Goal: Task Accomplishment & Management: Manage account settings

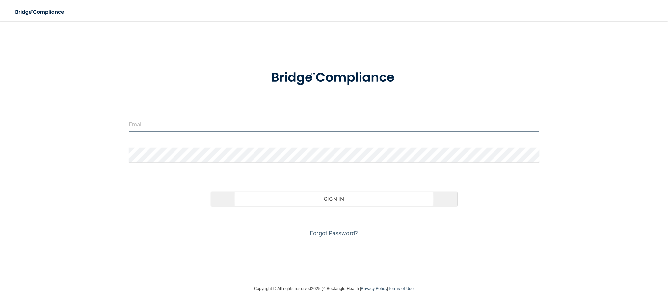
type input "[EMAIL_ADDRESS][DOMAIN_NAME]"
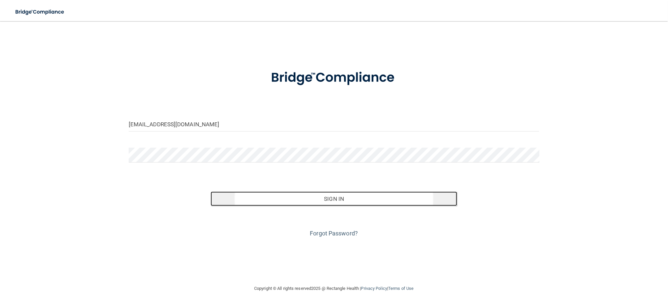
click at [336, 197] on button "Sign In" at bounding box center [334, 198] width 246 height 14
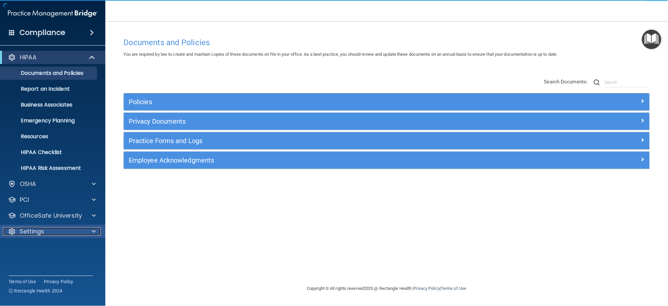
click at [88, 230] on div at bounding box center [93, 231] width 16 height 8
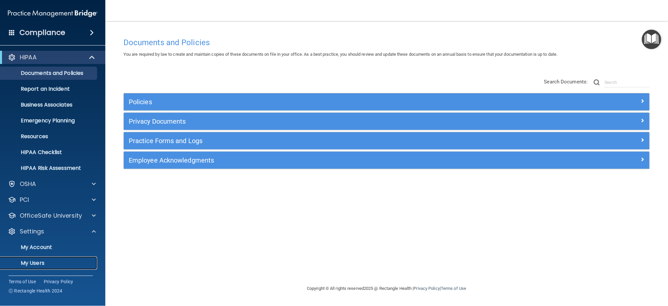
click at [33, 261] on p "My Users" at bounding box center [49, 262] width 90 height 7
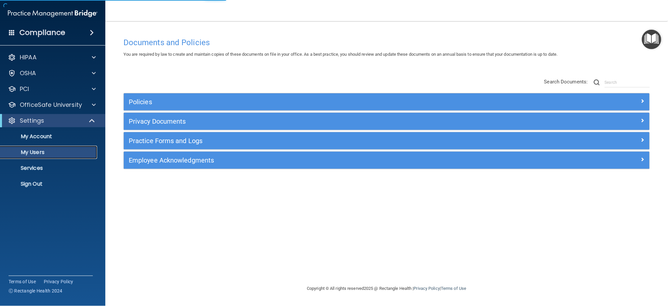
select select "20"
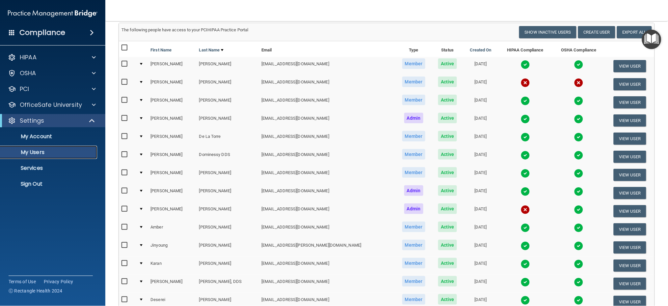
scroll to position [237, 0]
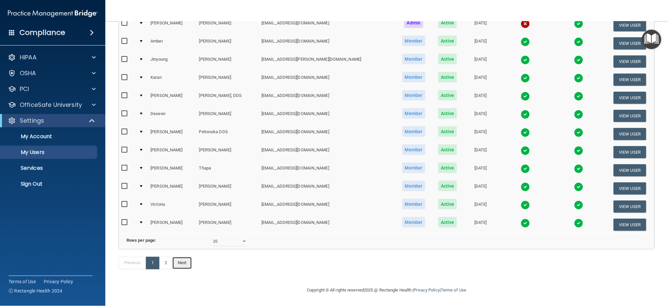
click at [184, 261] on link "Next" at bounding box center [182, 263] width 20 height 13
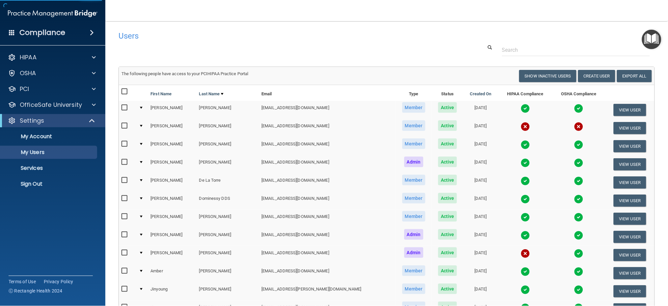
select select "20"
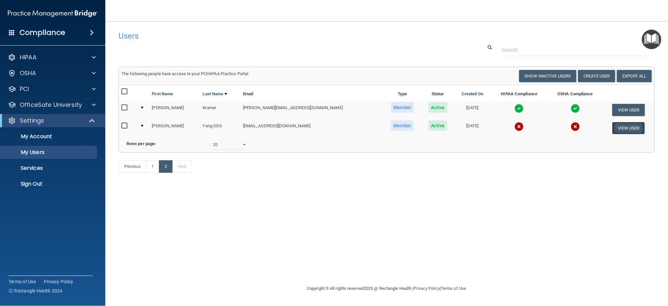
click at [634, 128] on button "View User" at bounding box center [628, 128] width 33 height 12
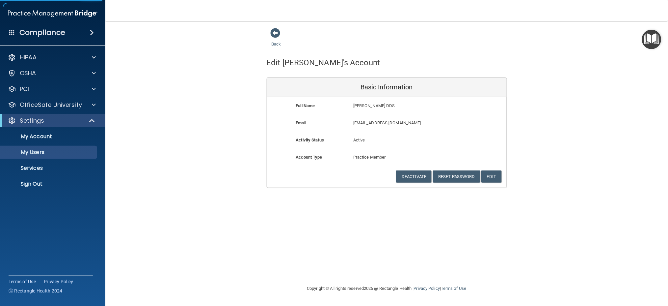
select select "20"
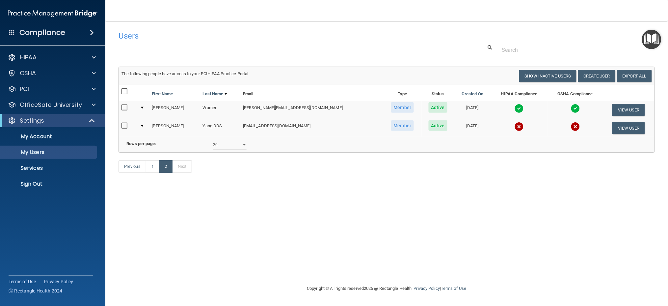
click at [571, 125] on img at bounding box center [575, 126] width 9 height 9
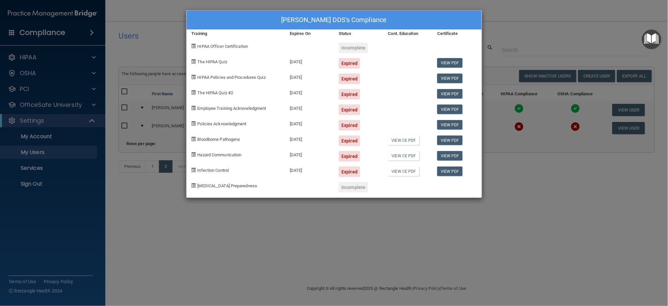
click at [517, 24] on div "[PERSON_NAME] DDS's Compliance Training Expires On Status Cont. Education Certi…" at bounding box center [334, 153] width 668 height 306
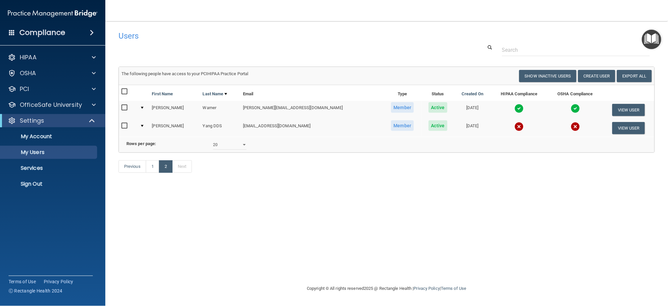
click at [127, 124] on input "checkbox" at bounding box center [126, 125] width 8 height 5
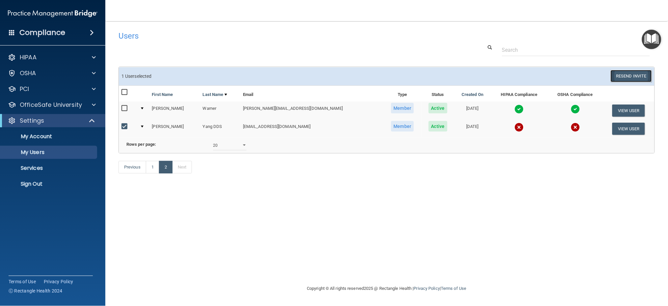
click at [625, 75] on button "Resend Invite" at bounding box center [631, 76] width 41 height 12
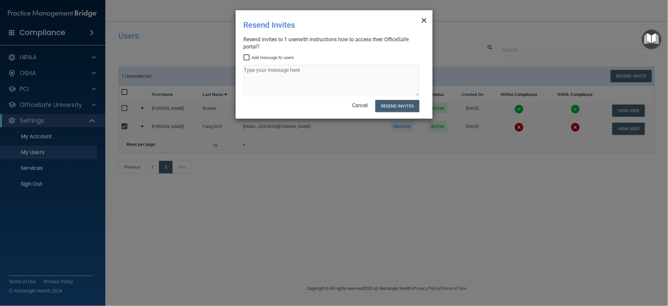
click at [423, 20] on span "×" at bounding box center [424, 19] width 6 height 13
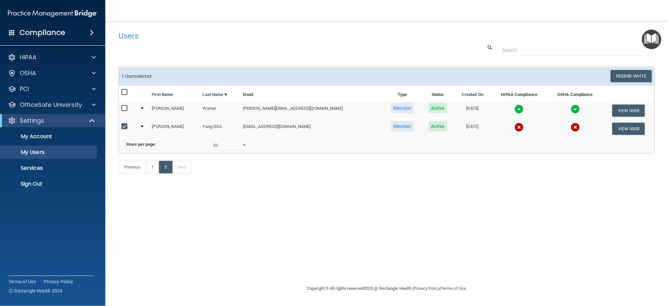
click at [127, 125] on input "checkbox" at bounding box center [126, 126] width 8 height 5
checkbox input "false"
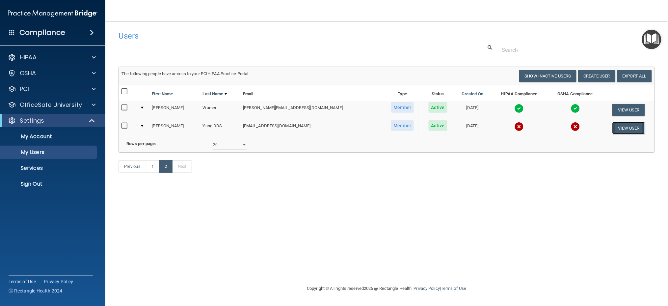
click at [620, 125] on button "View User" at bounding box center [628, 128] width 33 height 12
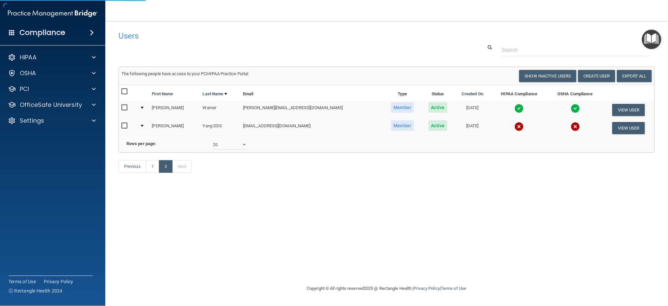
select select "practice_member"
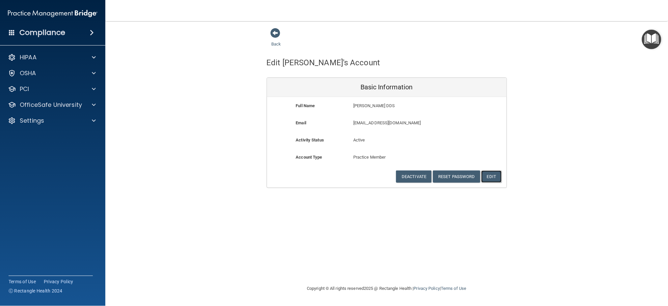
click at [496, 176] on button "Edit" at bounding box center [491, 176] width 20 height 12
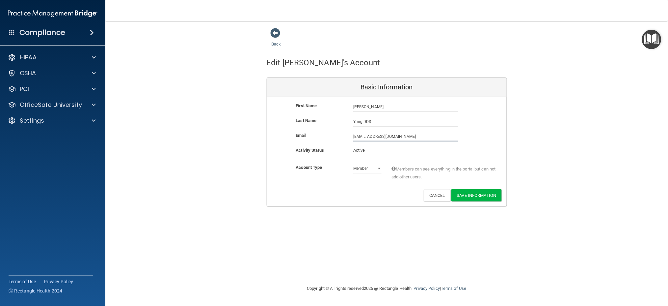
drag, startPoint x: 398, startPoint y: 135, endPoint x: 366, endPoint y: 135, distance: 32.9
click at [366, 135] on input "[EMAIL_ADDRESS][DOMAIN_NAME]" at bounding box center [405, 136] width 105 height 10
click at [378, 137] on input "[EMAIL_ADDRESS][DOMAIN_NAME]" at bounding box center [405, 136] width 105 height 10
click at [400, 136] on input "[EMAIL_ADDRESS][DOMAIN_NAME]" at bounding box center [405, 136] width 105 height 10
type input "[EMAIL_ADDRESS][DOMAIN_NAME]"
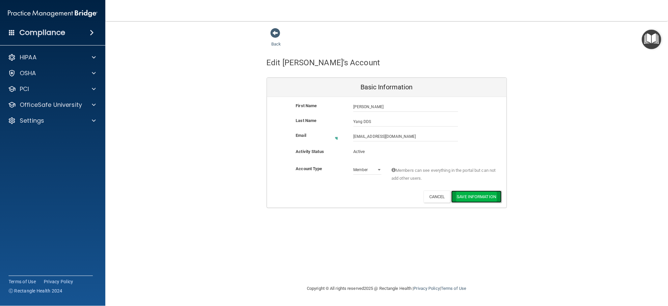
click at [466, 193] on button "Save Information" at bounding box center [476, 196] width 50 height 12
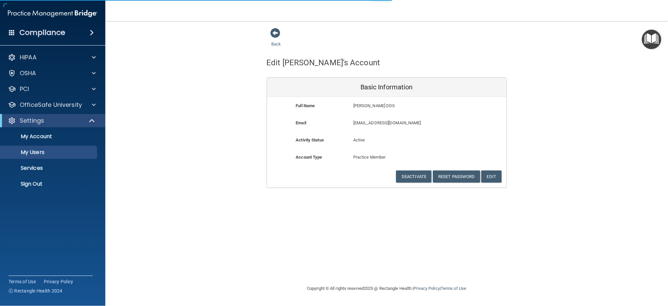
select select "20"
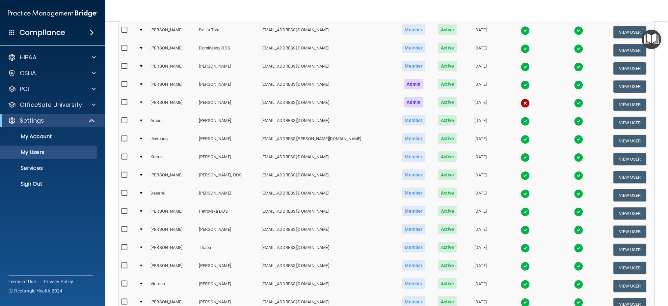
scroll to position [262, 0]
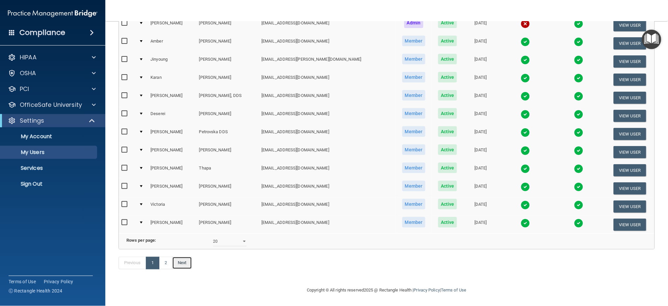
click at [181, 263] on link "Next" at bounding box center [182, 263] width 20 height 13
select select "20"
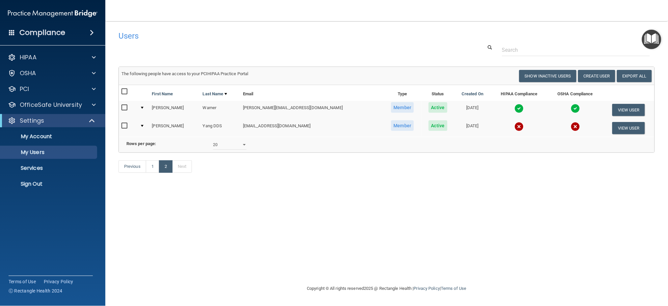
click at [571, 125] on img at bounding box center [575, 126] width 9 height 9
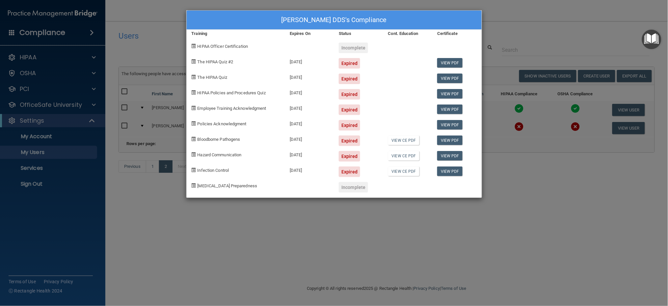
click at [403, 203] on div "[PERSON_NAME] DDS's Compliance Training Expires On Status Cont. Education Certi…" at bounding box center [334, 153] width 668 height 306
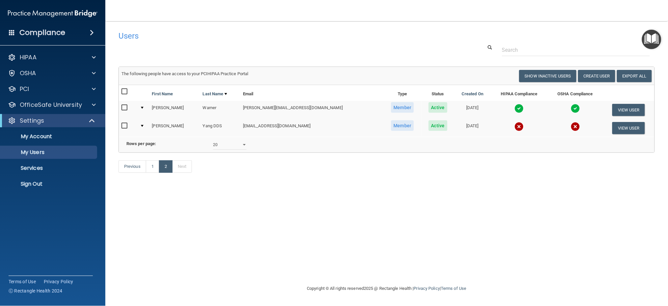
click at [125, 124] on input "checkbox" at bounding box center [126, 125] width 8 height 5
checkbox input "true"
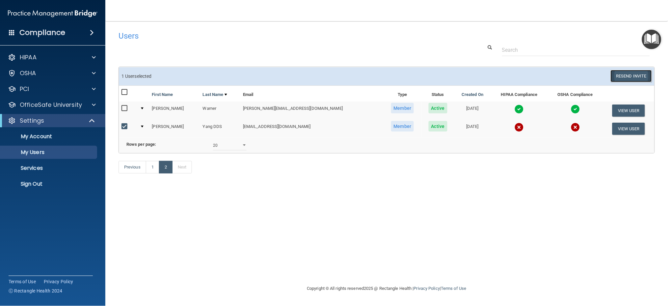
click at [628, 75] on button "Resend Invite" at bounding box center [631, 76] width 41 height 12
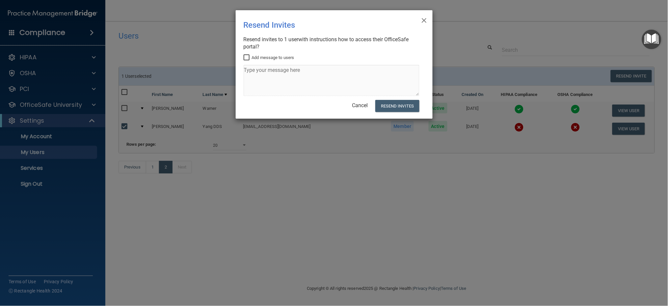
click at [245, 58] on input "Add message to users" at bounding box center [248, 57] width 8 height 5
checkbox input "true"
drag, startPoint x: 306, startPoint y: 70, endPoint x: 234, endPoint y: 67, distance: 71.2
click at [234, 67] on div "× Close Resend Invites There was an error while sending the invitations ... Res…" at bounding box center [334, 153] width 668 height 306
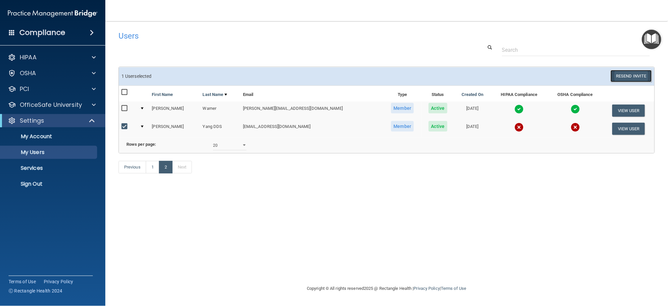
click at [641, 78] on button "Resend Invite" at bounding box center [631, 76] width 41 height 12
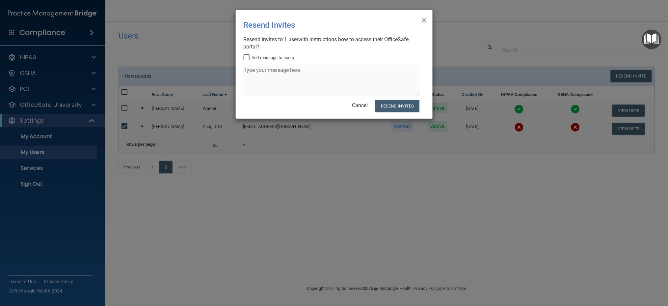
click at [247, 57] on input "Add message to users" at bounding box center [248, 57] width 8 height 5
checkbox input "true"
click at [250, 67] on textarea at bounding box center [332, 80] width 176 height 31
type textarea "Your training has expired. Please complete"
click at [391, 105] on button "Resend Invites" at bounding box center [397, 106] width 44 height 12
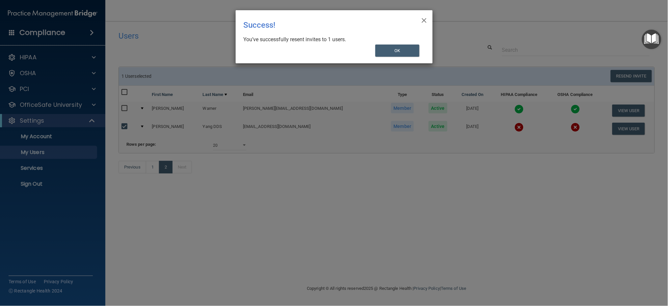
click at [504, 107] on div "× Close Success! You’ve successfully resent invites to 1 users. OK" at bounding box center [334, 153] width 668 height 306
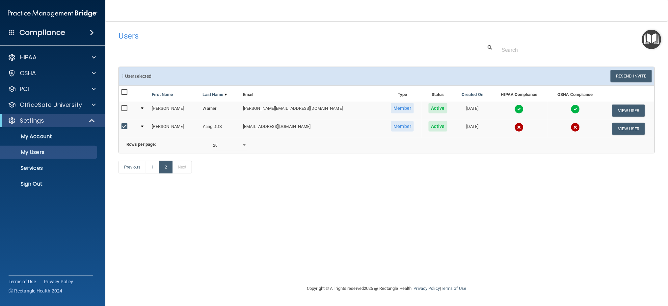
click at [515, 108] on img at bounding box center [519, 108] width 9 height 9
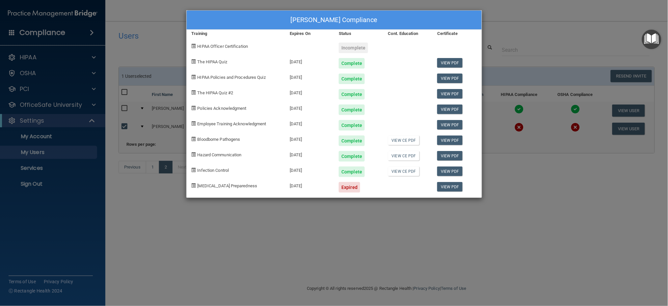
click at [451, 226] on div "[PERSON_NAME] Compliance Training Expires On Status Cont. Education Certificate…" at bounding box center [334, 153] width 668 height 306
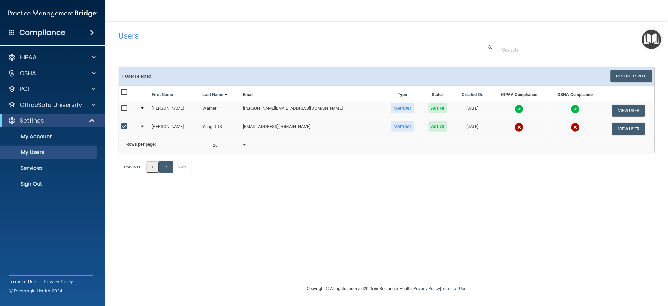
click at [153, 173] on link "1" at bounding box center [153, 167] width 14 height 13
select select "20"
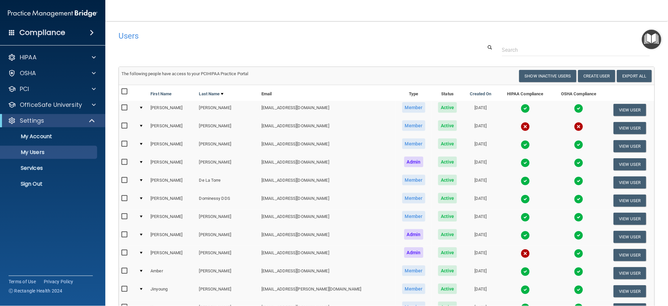
click at [521, 161] on img at bounding box center [525, 162] width 9 height 9
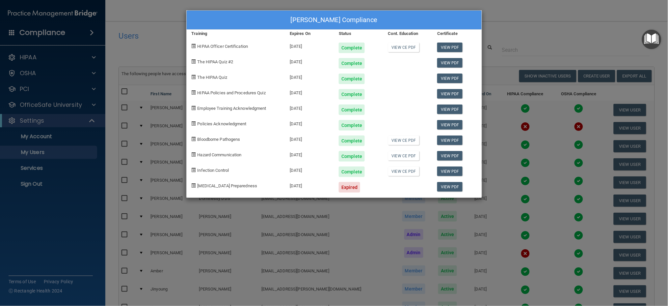
click at [533, 29] on div "[PERSON_NAME] Compliance Training Expires On Status Cont. Education Certificate…" at bounding box center [334, 153] width 668 height 306
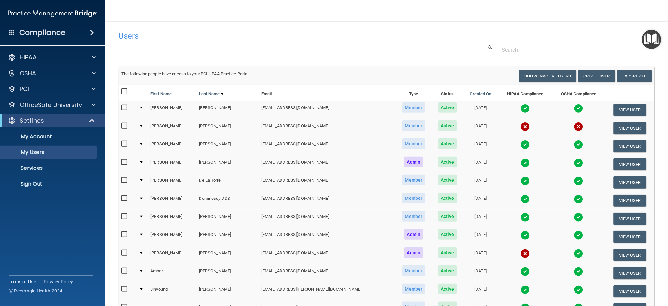
click at [521, 198] on img at bounding box center [525, 198] width 9 height 9
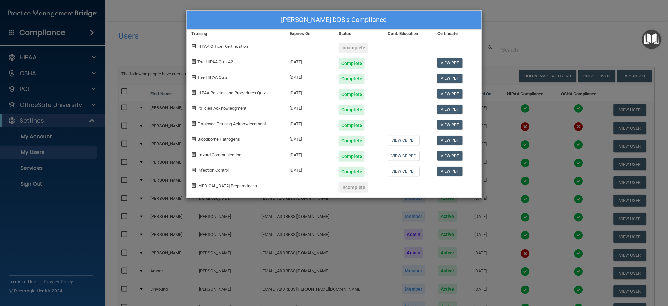
click at [507, 23] on div "[PERSON_NAME] DDS's Compliance Training Expires On Status Cont. Education Certi…" at bounding box center [334, 153] width 668 height 306
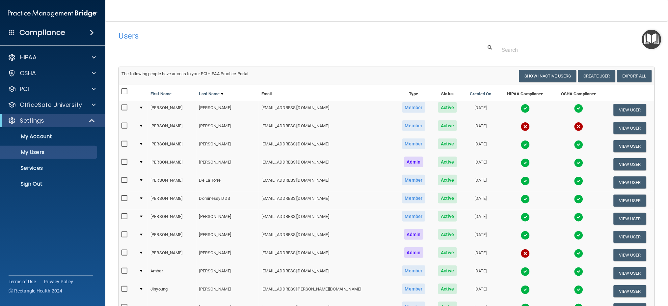
scroll to position [132, 0]
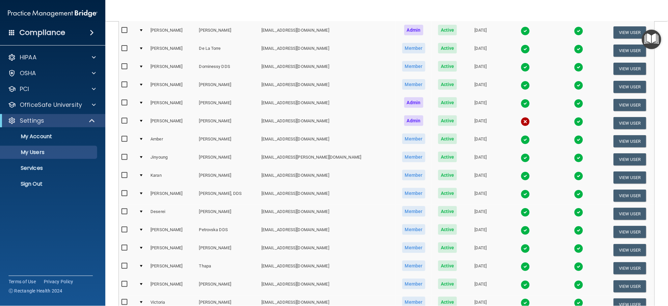
click at [521, 118] on img at bounding box center [525, 121] width 9 height 9
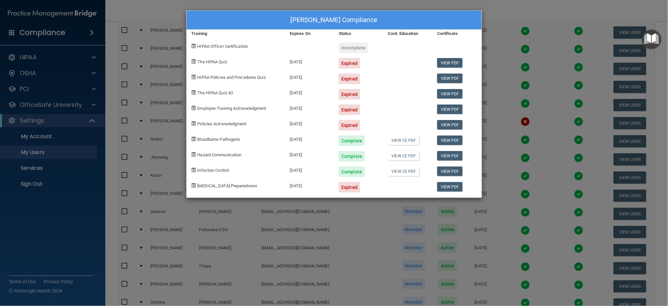
click at [526, 12] on div "[PERSON_NAME] Compliance Training Expires On Status Cont. Education Certificate…" at bounding box center [334, 153] width 668 height 306
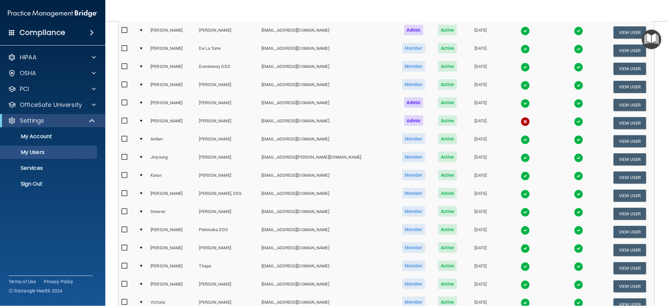
click at [521, 135] on img at bounding box center [525, 139] width 9 height 9
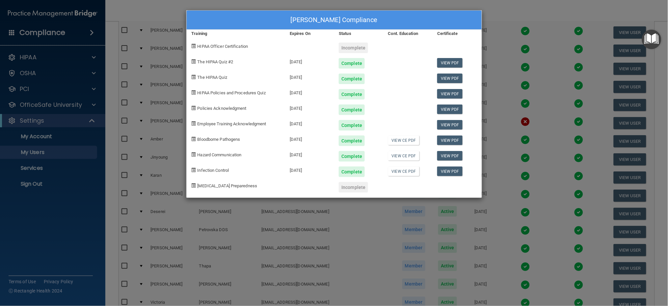
click at [516, 6] on div "[PERSON_NAME] Compliance Training Expires On Status Cont. Education Certificate…" at bounding box center [334, 153] width 668 height 306
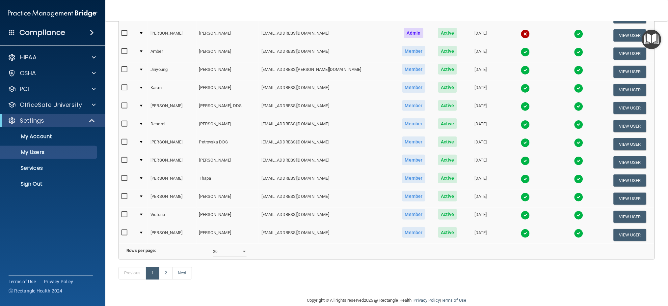
scroll to position [237, 0]
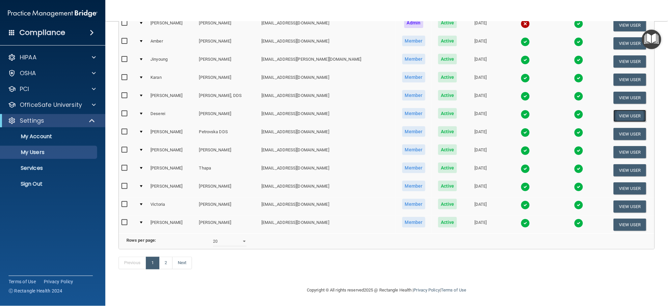
click at [617, 110] on button "View User" at bounding box center [630, 116] width 33 height 12
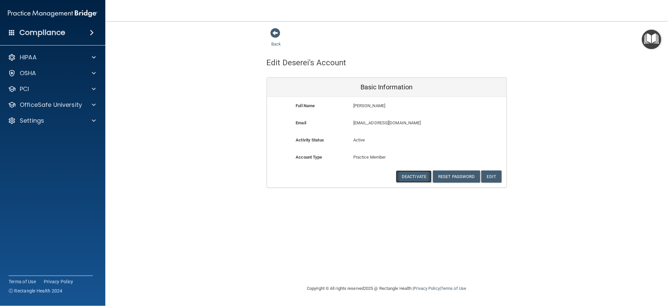
click at [417, 176] on button "Deactivate" at bounding box center [414, 176] width 36 height 12
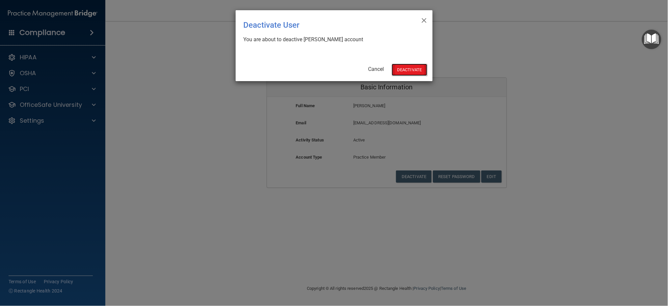
click at [406, 68] on button "Deactivate" at bounding box center [410, 70] width 36 height 12
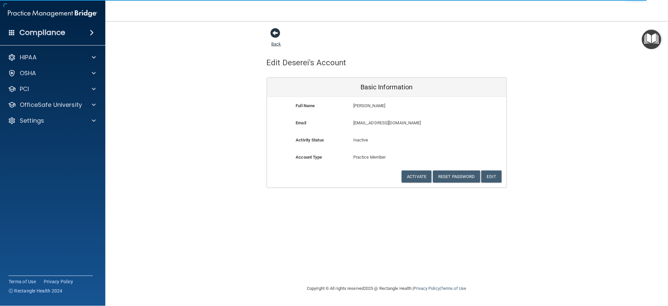
click at [273, 33] on span at bounding box center [276, 33] width 10 height 10
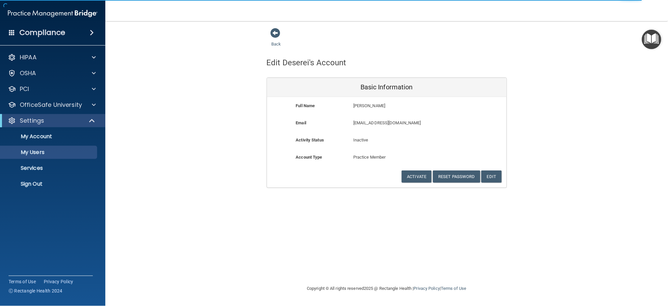
select select "20"
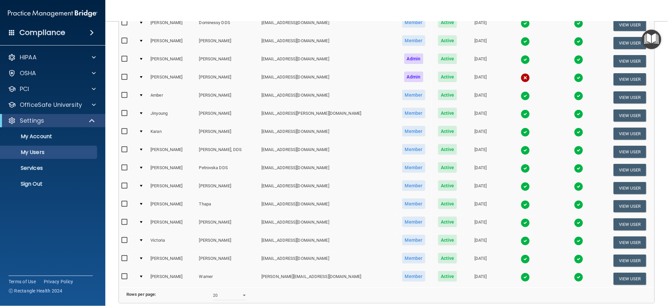
scroll to position [219, 0]
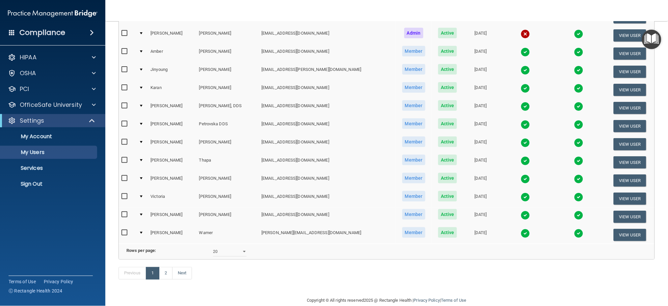
click at [521, 192] on img at bounding box center [525, 196] width 9 height 9
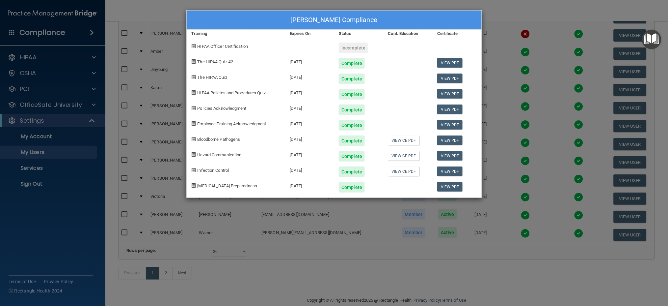
click at [496, 6] on div "Victoria Vazquez's Compliance Training Expires On Status Cont. Education Certif…" at bounding box center [334, 153] width 668 height 306
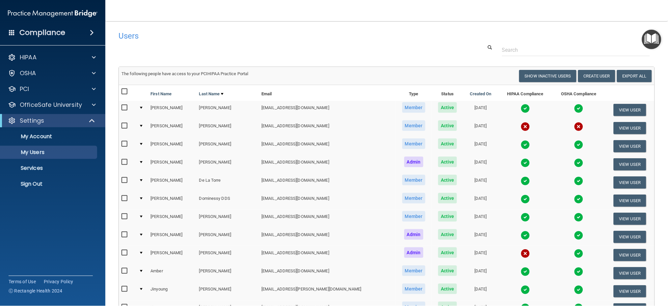
scroll to position [44, 0]
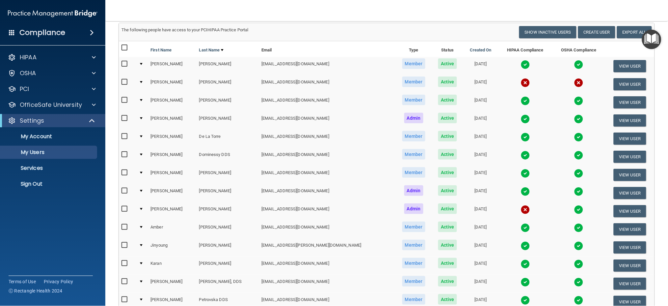
click at [521, 78] on img at bounding box center [525, 82] width 9 height 9
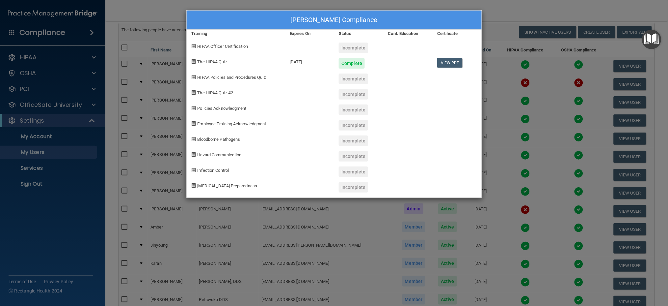
click at [493, 4] on div "Seth Bozarth's Compliance Training Expires On Status Cont. Education Certificat…" at bounding box center [334, 153] width 668 height 306
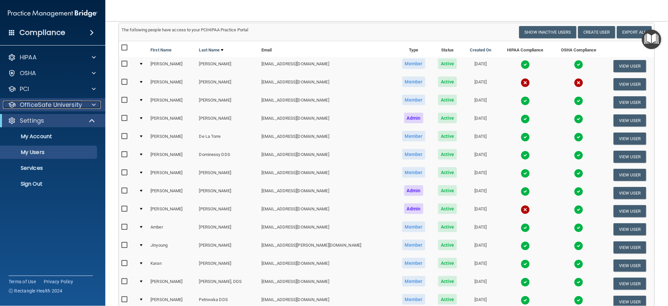
click at [92, 103] on span at bounding box center [94, 105] width 4 height 8
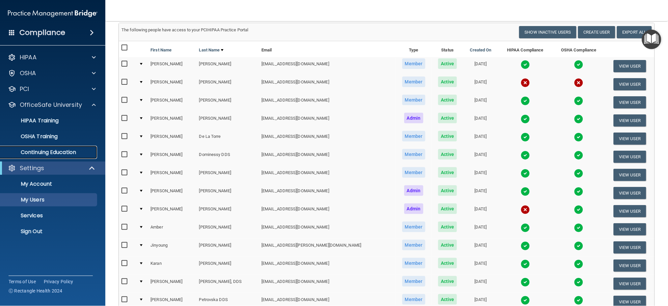
click at [48, 151] on p "Continuing Education" at bounding box center [49, 152] width 90 height 7
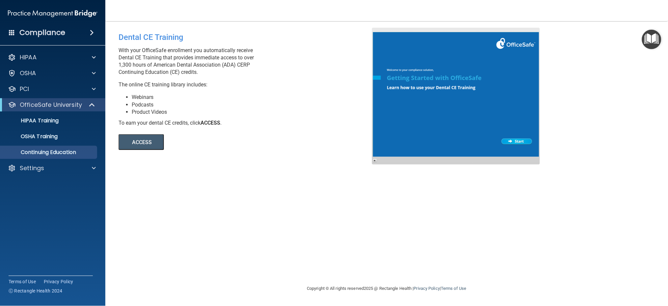
click at [135, 143] on button "ACCESS" at bounding box center [141, 142] width 45 height 16
